Goal: Task Accomplishment & Management: Complete application form

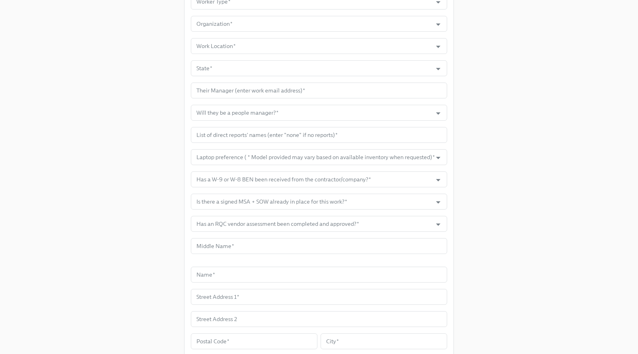
scroll to position [417, 0]
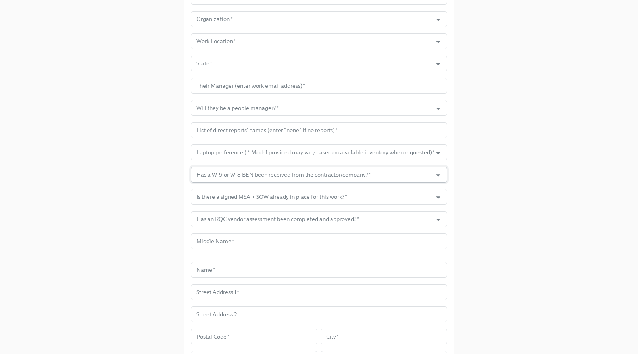
click at [404, 171] on input "Has a W-9 or W-8 BEN been received from the contractor/company?   *" at bounding box center [311, 175] width 233 height 16
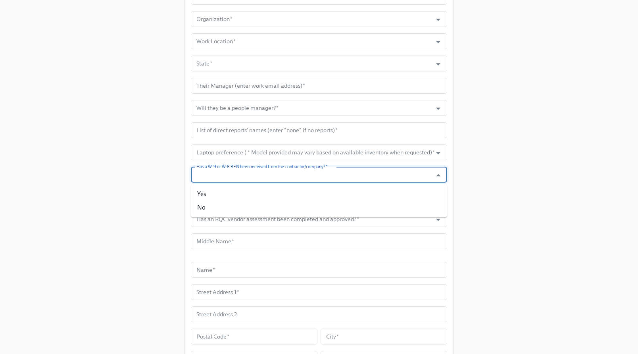
click at [404, 171] on input "Has a W-9 or W-8 BEN been received from the contractor/company?   *" at bounding box center [311, 175] width 233 height 16
click at [432, 191] on div at bounding box center [433, 197] width 20 height 12
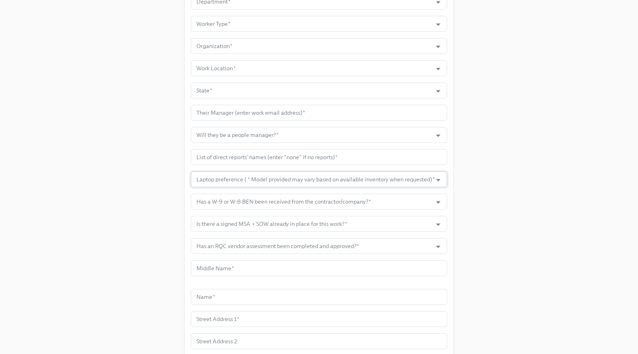
scroll to position [490, 0]
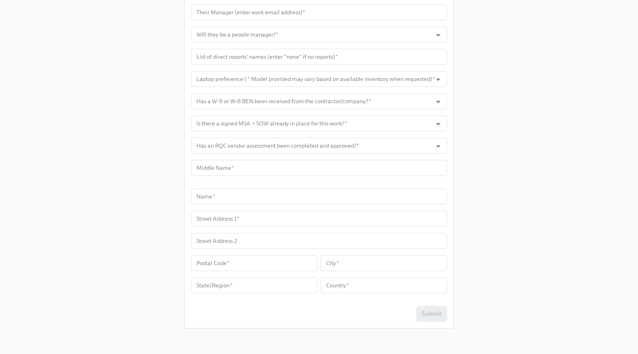
click at [432, 313] on div "Submit" at bounding box center [319, 314] width 256 height 16
click at [293, 191] on input "text" at bounding box center [319, 196] width 256 height 16
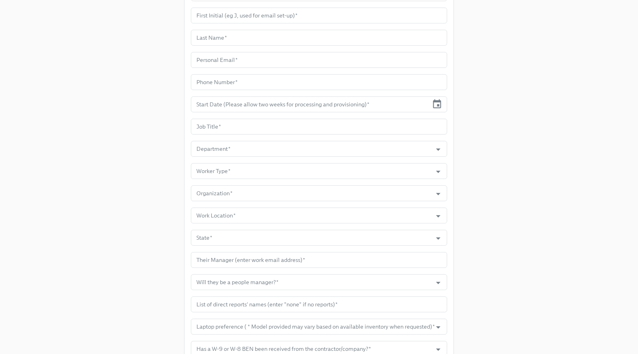
scroll to position [92, 0]
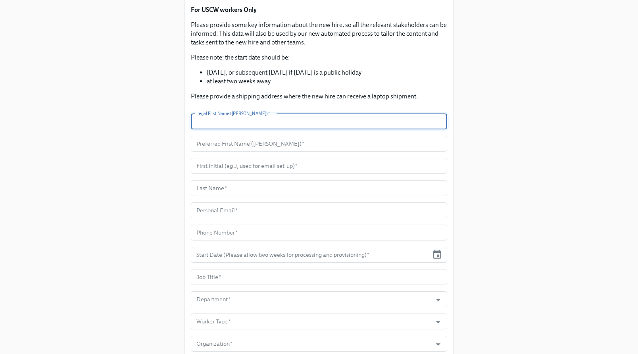
click at [291, 125] on input "text" at bounding box center [319, 121] width 256 height 16
click at [289, 143] on input "text" at bounding box center [319, 144] width 256 height 16
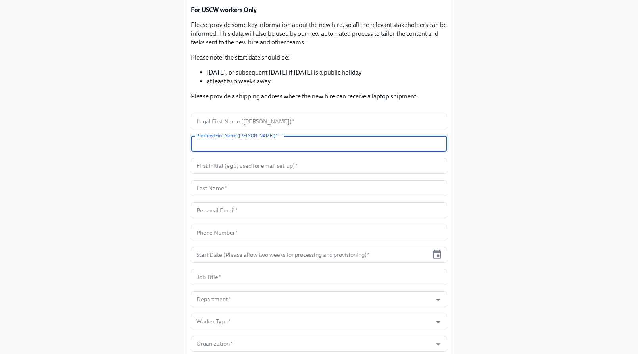
click at [486, 178] on div "Enrollment Form US Contractor On-boarding For USCW workers Only Please provide …" at bounding box center [318, 320] width 599 height 825
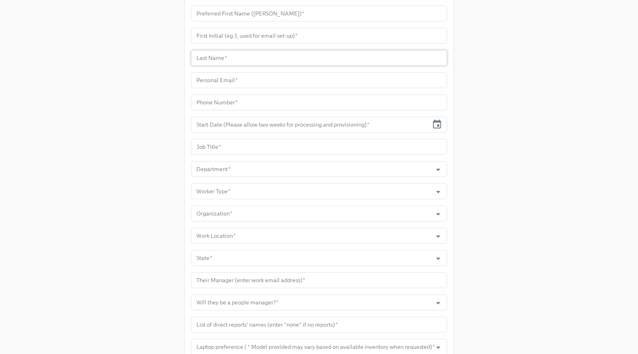
scroll to position [230, 0]
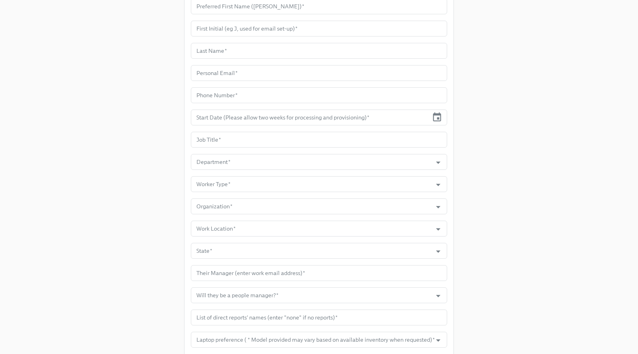
click at [397, 192] on form "Legal First Name ([PERSON_NAME])   * Legal First Name ([PERSON_NAME]) * Preferr…" at bounding box center [319, 279] width 256 height 606
click at [397, 187] on input "Worker Type   *" at bounding box center [311, 184] width 233 height 16
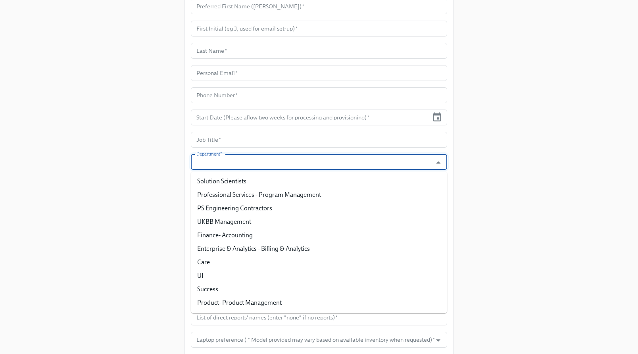
click at [400, 167] on input "Department   *" at bounding box center [311, 162] width 233 height 16
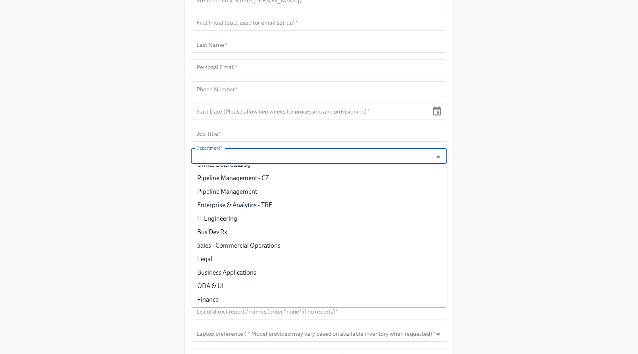
scroll to position [558, 0]
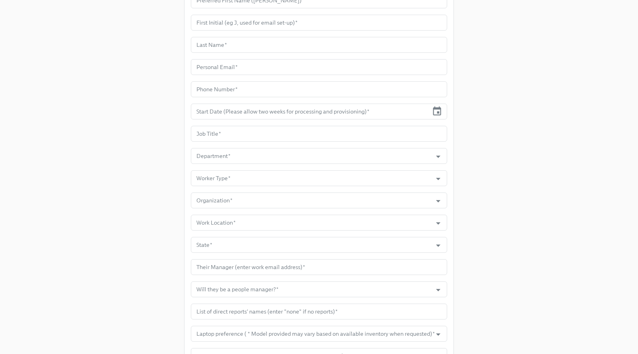
click at [508, 225] on div "Enrollment Form US Contractor On-boarding For USCW workers Only Please provide …" at bounding box center [318, 176] width 599 height 825
click at [398, 182] on input "Worker Type   *" at bounding box center [311, 178] width 233 height 16
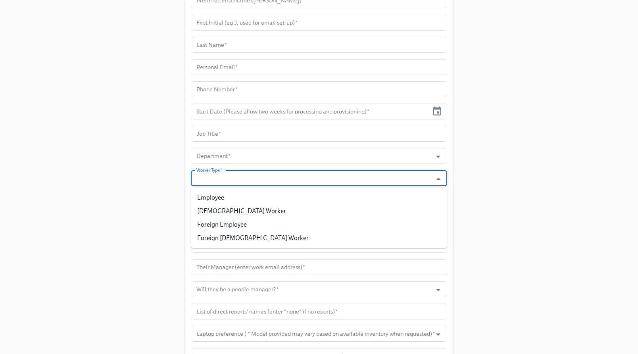
click at [398, 182] on input "Worker Type   *" at bounding box center [311, 178] width 233 height 16
click at [385, 202] on input "Organization   *" at bounding box center [311, 200] width 233 height 16
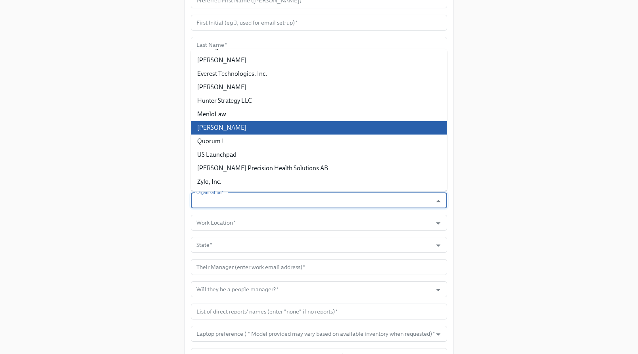
scroll to position [80, 0]
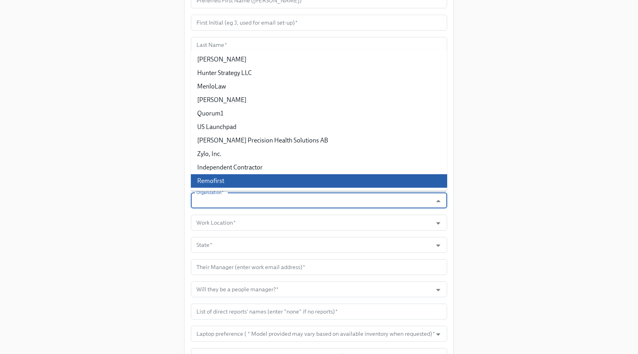
click at [504, 191] on div "Enrollment Form US Contractor On-boarding For USCW workers Only Please provide …" at bounding box center [318, 176] width 599 height 825
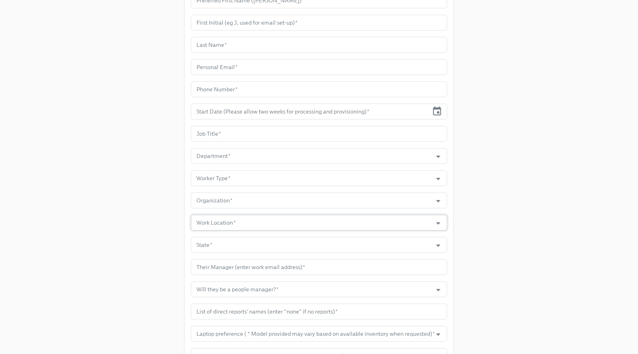
click at [388, 219] on input "Work Location   *" at bounding box center [311, 222] width 233 height 16
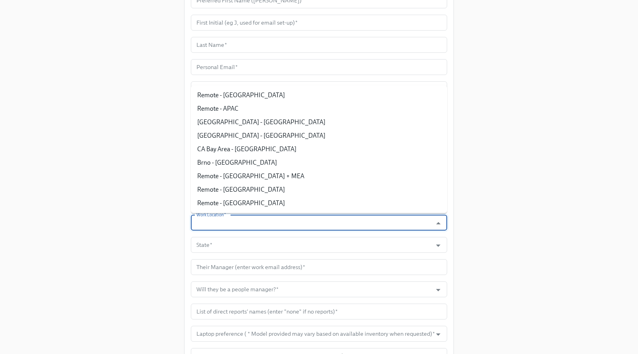
click at [388, 219] on input "Work Location   *" at bounding box center [311, 222] width 233 height 16
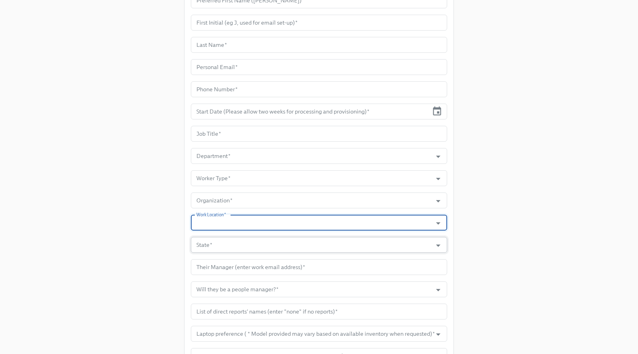
click at [393, 251] on input "State   *" at bounding box center [311, 245] width 233 height 16
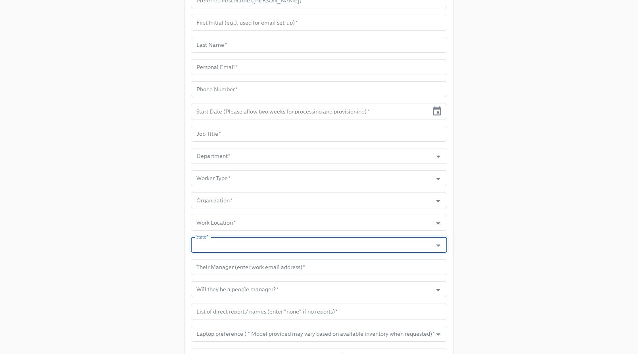
click at [393, 251] on input "State   *" at bounding box center [311, 245] width 233 height 16
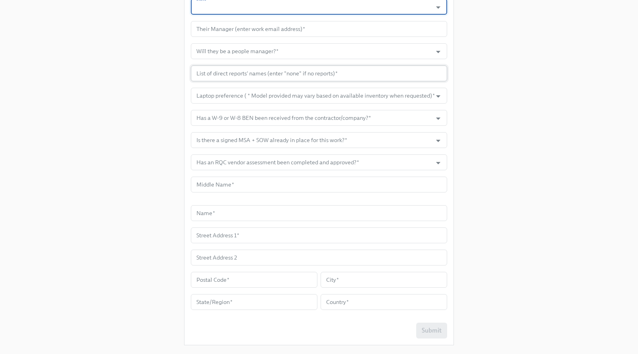
scroll to position [484, 0]
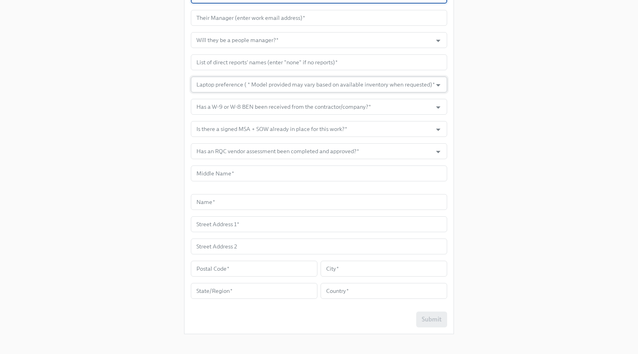
click at [379, 82] on input "Laptop preference ( * Model provided may vary based on available inventory when…" at bounding box center [311, 85] width 233 height 16
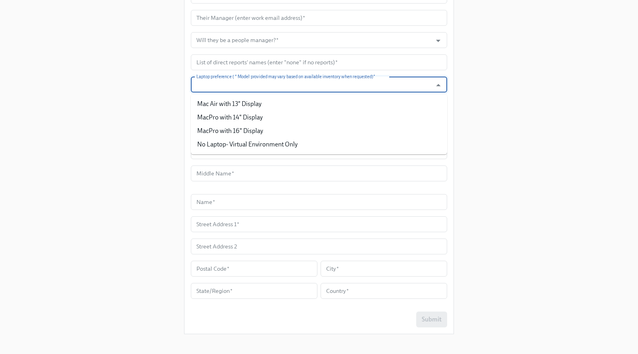
click at [379, 82] on input "Laptop preference ( * Model provided may vary based on available inventory when…" at bounding box center [311, 85] width 233 height 16
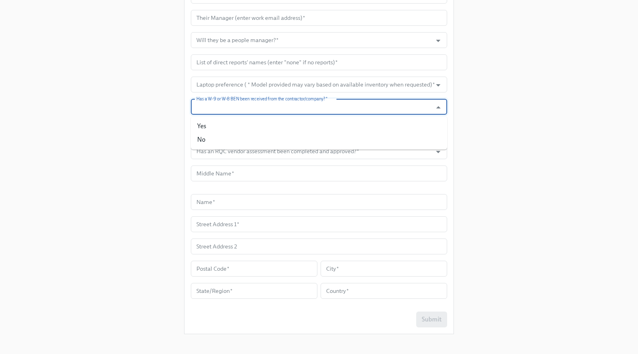
click at [319, 105] on input "Has a W-9 or W-8 BEN been received from the contractor/company?   *" at bounding box center [311, 107] width 233 height 16
